Goal: Book appointment/travel/reservation

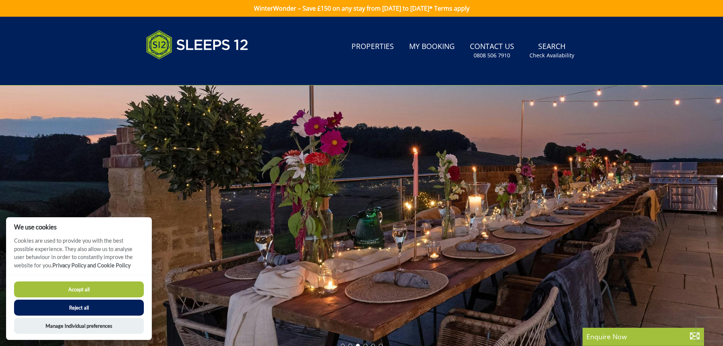
click at [102, 289] on button "Accept all" at bounding box center [79, 289] width 130 height 16
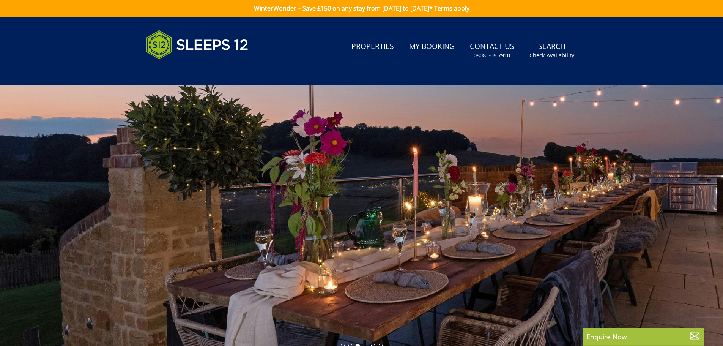
click at [357, 46] on link "Properties" at bounding box center [373, 46] width 49 height 17
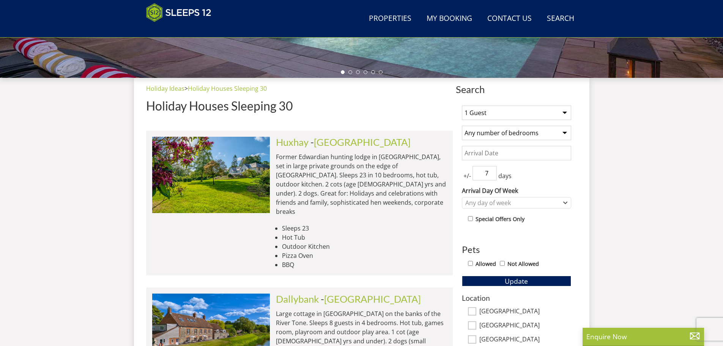
scroll to position [246, 0]
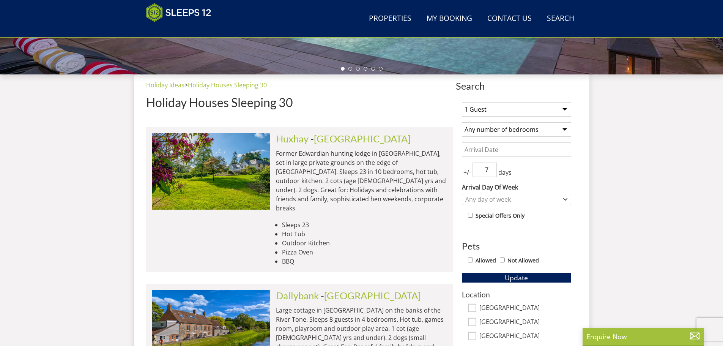
click at [511, 113] on select "1 Guest 2 Guests 3 Guests 4 Guests 5 Guests 6 Guests 7 Guests 8 Guests 9 Guests…" at bounding box center [516, 109] width 109 height 14
select select "12"
click at [462, 102] on select "1 Guest 2 Guests 3 Guests 4 Guests 5 Guests 6 Guests 7 Guests 8 Guests 9 Guests…" at bounding box center [516, 109] width 109 height 14
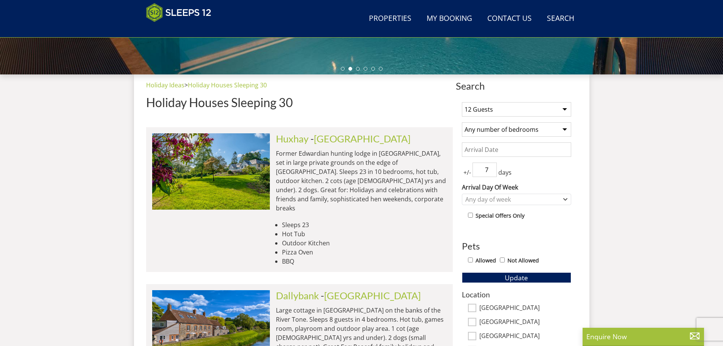
click at [507, 134] on select "Any number of bedrooms 3 Bedrooms 4 Bedrooms 5 Bedrooms 6 Bedrooms 7 Bedrooms 8…" at bounding box center [516, 129] width 109 height 14
click at [522, 129] on select "Any number of bedrooms 3 Bedrooms 4 Bedrooms 5 Bedrooms 6 Bedrooms 7 Bedrooms 8…" at bounding box center [516, 129] width 109 height 14
select select "7"
click at [462, 122] on select "Any number of bedrooms 3 Bedrooms 4 Bedrooms 5 Bedrooms 6 Bedrooms 7 Bedrooms 8…" at bounding box center [516, 129] width 109 height 14
click at [519, 110] on select "1 Guest 2 Guests 3 Guests 4 Guests 5 Guests 6 Guests 7 Guests 8 Guests 9 Guests…" at bounding box center [516, 109] width 109 height 14
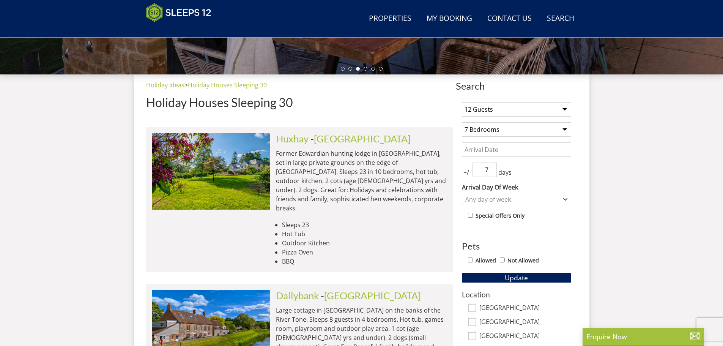
select select "17"
click at [462, 102] on select "1 Guest 2 Guests 3 Guests 4 Guests 5 Guests 6 Guests 7 Guests 8 Guests 9 Guests…" at bounding box center [516, 109] width 109 height 14
click at [531, 148] on input "Date" at bounding box center [516, 149] width 109 height 14
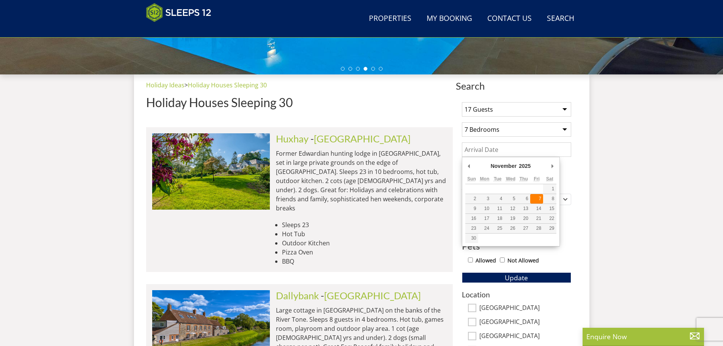
type input "07/11/2025"
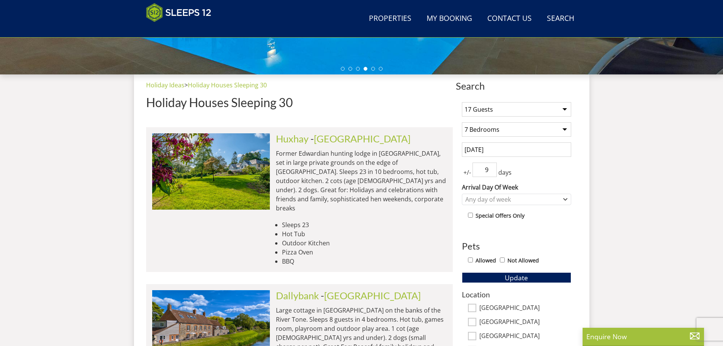
drag, startPoint x: 488, startPoint y: 167, endPoint x: 483, endPoint y: 169, distance: 5.6
click at [483, 169] on input "9" at bounding box center [485, 170] width 24 height 14
click at [491, 174] on input "8" at bounding box center [485, 170] width 24 height 14
click at [491, 174] on input "7" at bounding box center [485, 170] width 24 height 14
click at [491, 174] on input "6" at bounding box center [485, 170] width 24 height 14
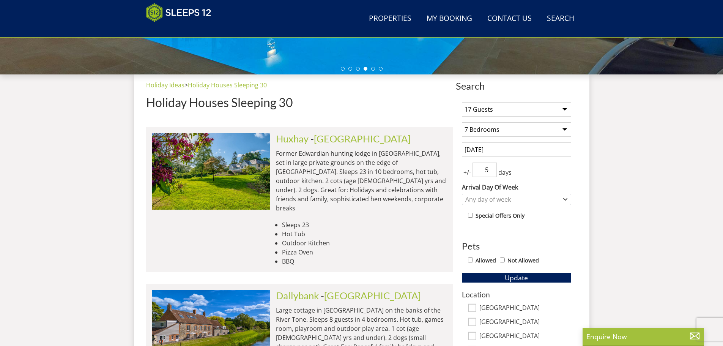
click at [491, 174] on input "5" at bounding box center [485, 170] width 24 height 14
click at [491, 174] on input "4" at bounding box center [485, 170] width 24 height 14
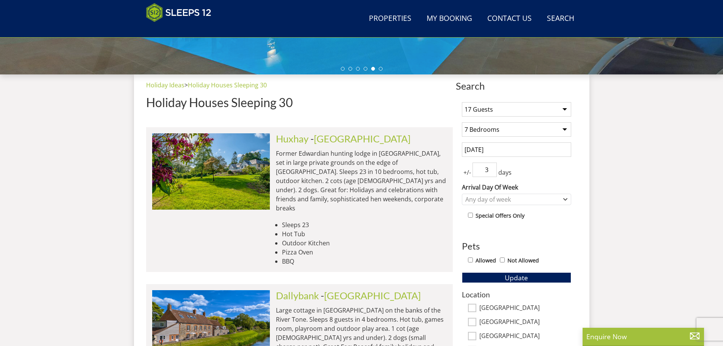
click at [491, 174] on input "3" at bounding box center [485, 170] width 24 height 14
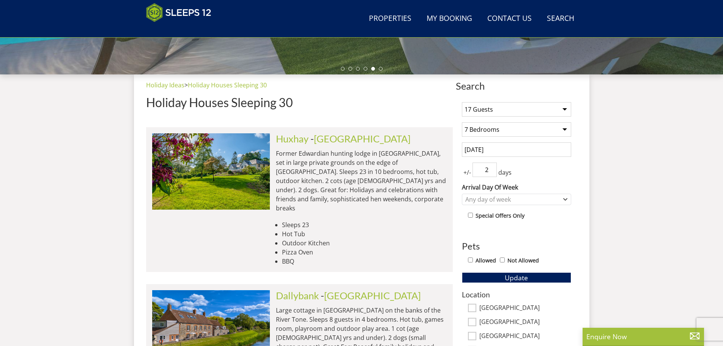
click at [491, 174] on input "2" at bounding box center [485, 170] width 24 height 14
click at [491, 174] on input "1" at bounding box center [485, 170] width 24 height 14
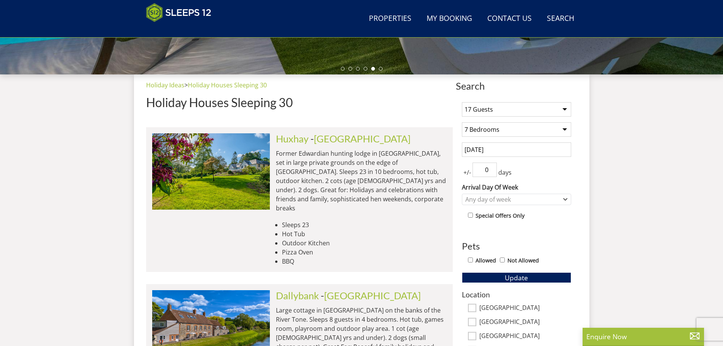
type input "0"
click at [491, 174] on input "0" at bounding box center [485, 170] width 24 height 14
click at [551, 170] on div "+/- 0 days" at bounding box center [516, 170] width 109 height 14
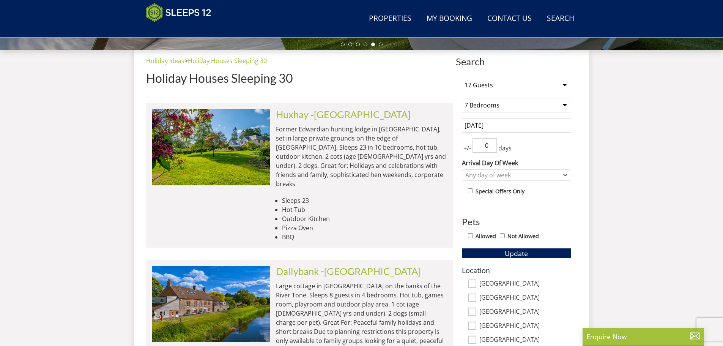
scroll to position [284, 0]
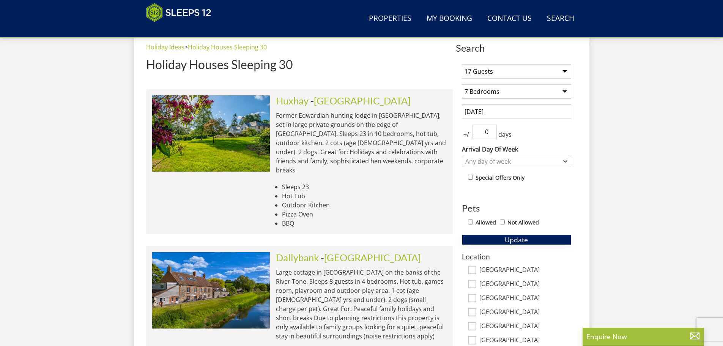
click at [505, 239] on span "Update" at bounding box center [516, 239] width 23 height 9
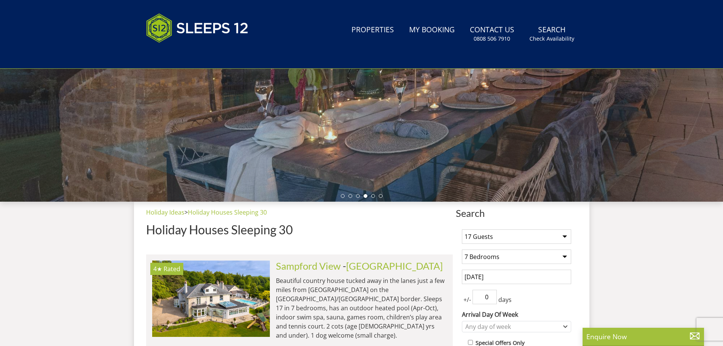
scroll to position [0, 0]
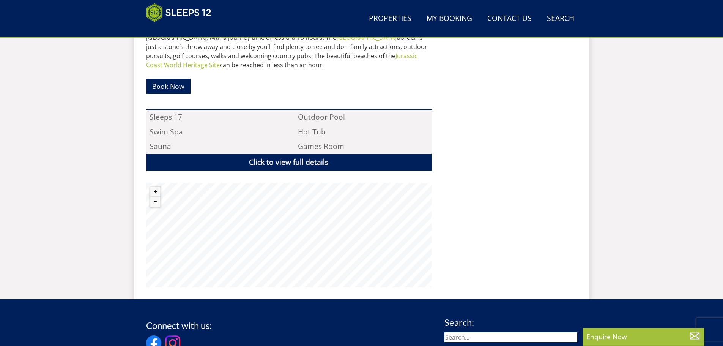
scroll to position [463, 0]
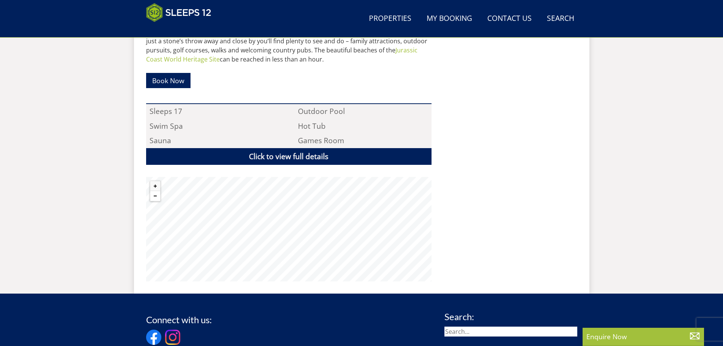
click at [152, 191] on button "Zoom out" at bounding box center [155, 196] width 10 height 10
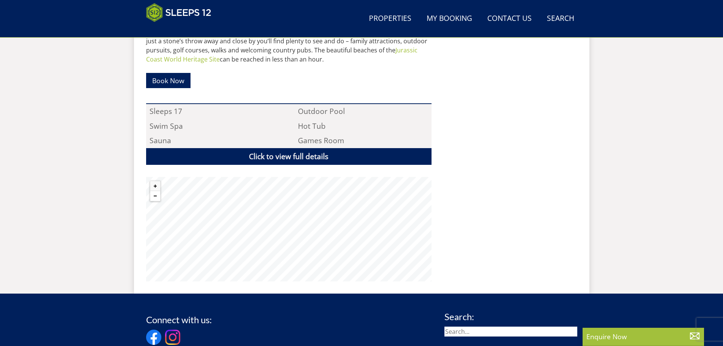
click at [152, 191] on button "Zoom out" at bounding box center [155, 196] width 10 height 10
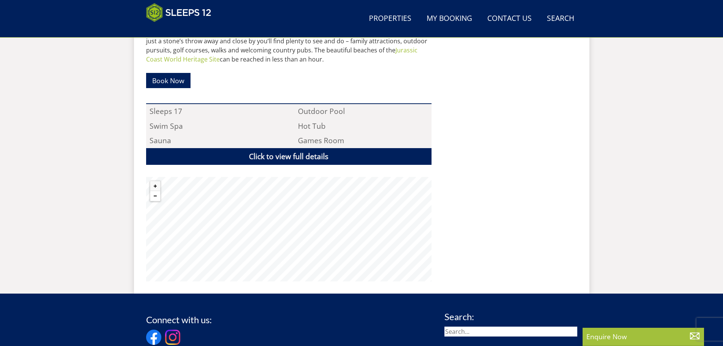
click at [152, 191] on button "Zoom out" at bounding box center [155, 196] width 10 height 10
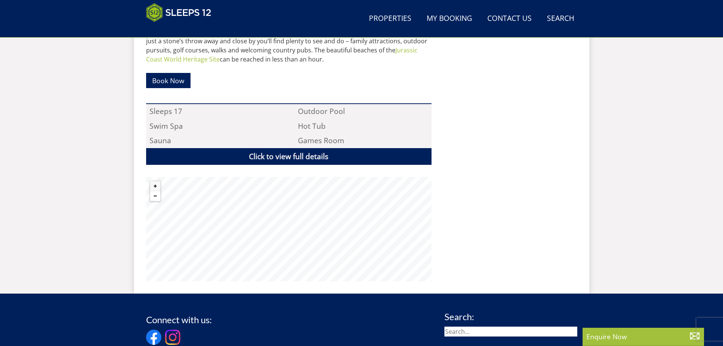
click at [152, 191] on button "Zoom out" at bounding box center [155, 196] width 10 height 10
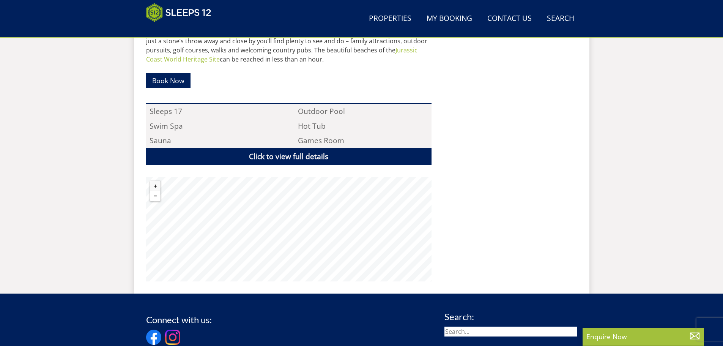
click at [152, 191] on button "Zoom out" at bounding box center [155, 196] width 10 height 10
click at [154, 181] on button "Zoom in" at bounding box center [155, 186] width 10 height 10
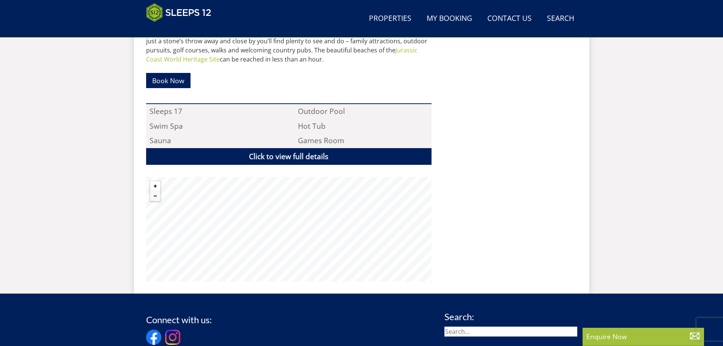
click at [154, 181] on button "Zoom in" at bounding box center [155, 186] width 10 height 10
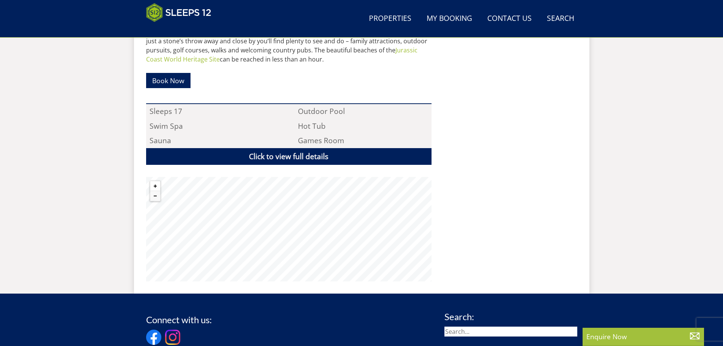
click at [154, 181] on button "Zoom in" at bounding box center [155, 186] width 10 height 10
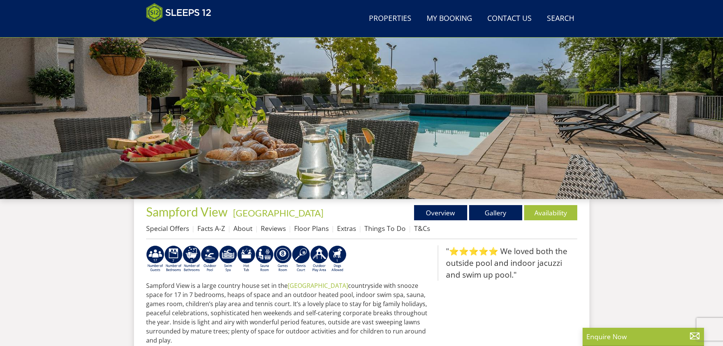
scroll to position [83, 0]
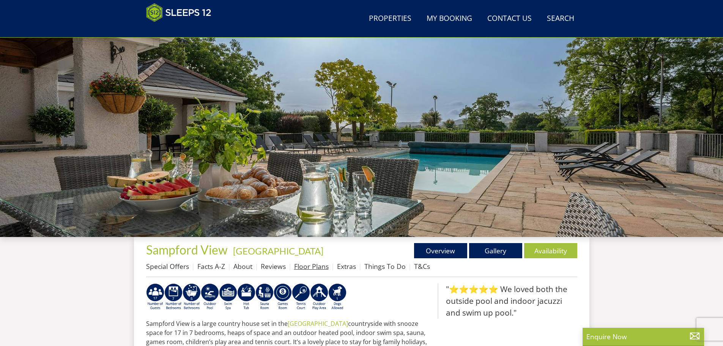
click at [319, 267] on link "Floor Plans" at bounding box center [311, 266] width 35 height 9
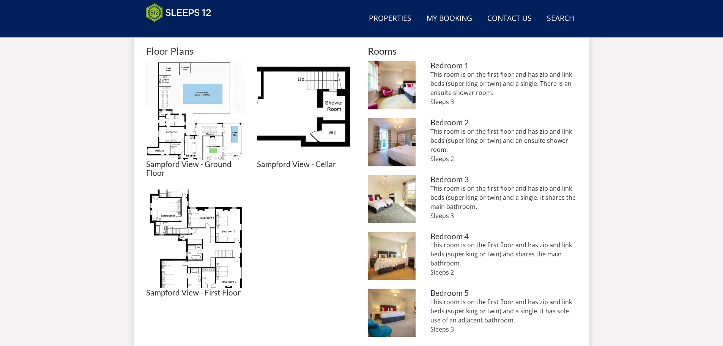
scroll to position [322, 0]
